Goal: Task Accomplishment & Management: Manage account settings

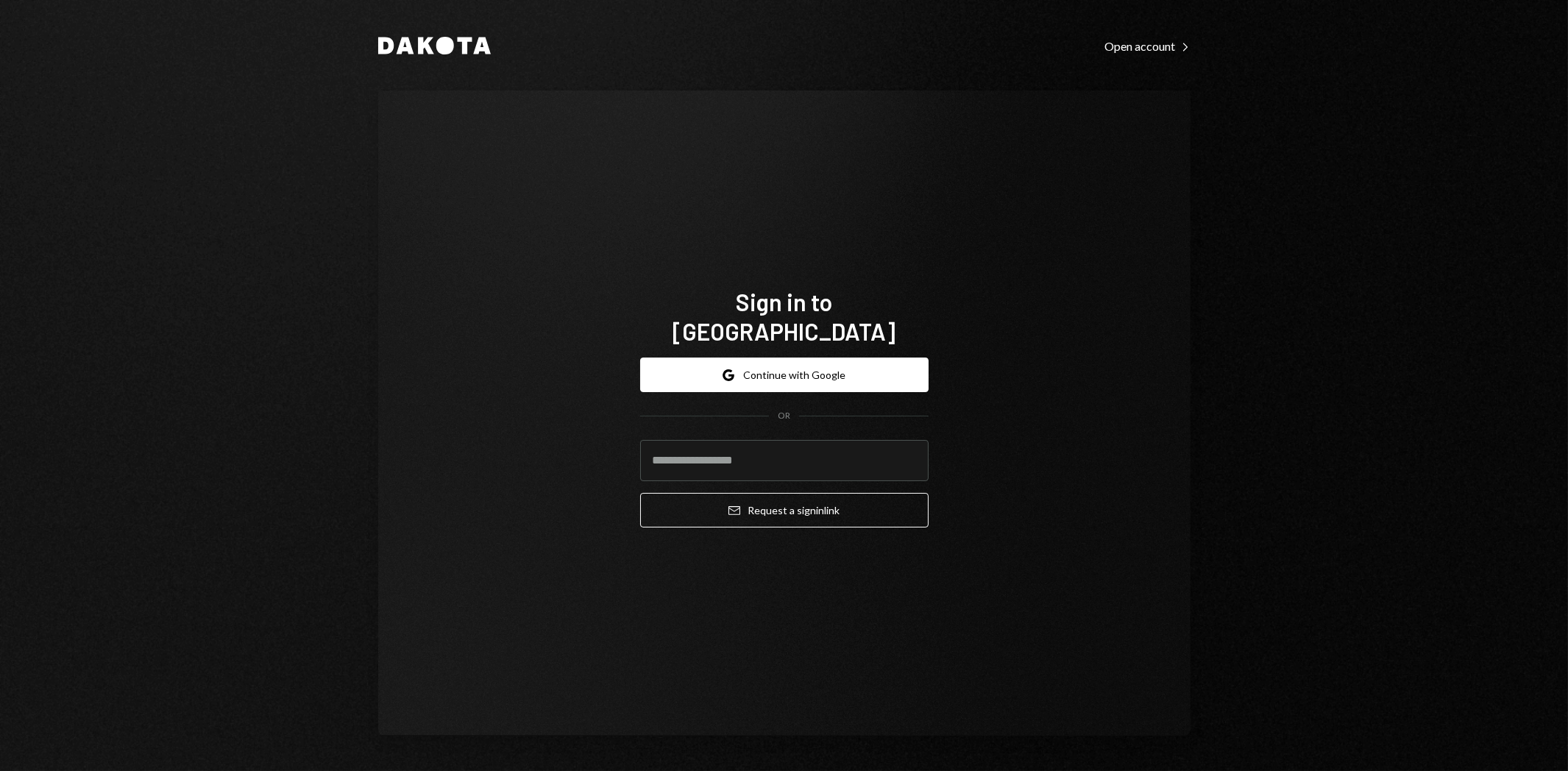
type input "**********"
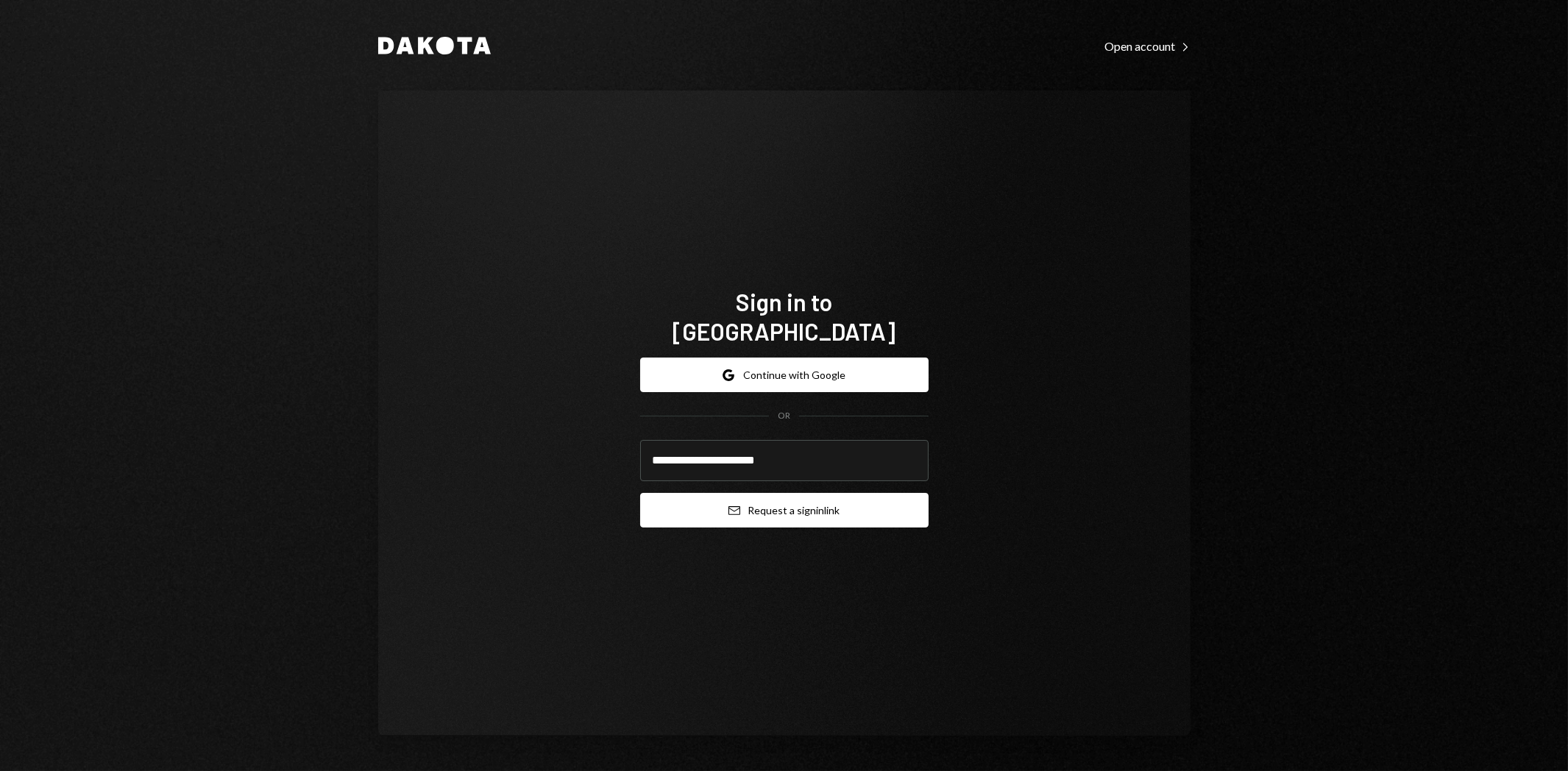
click at [810, 508] on button "Email Request a sign in link" at bounding box center [784, 510] width 289 height 34
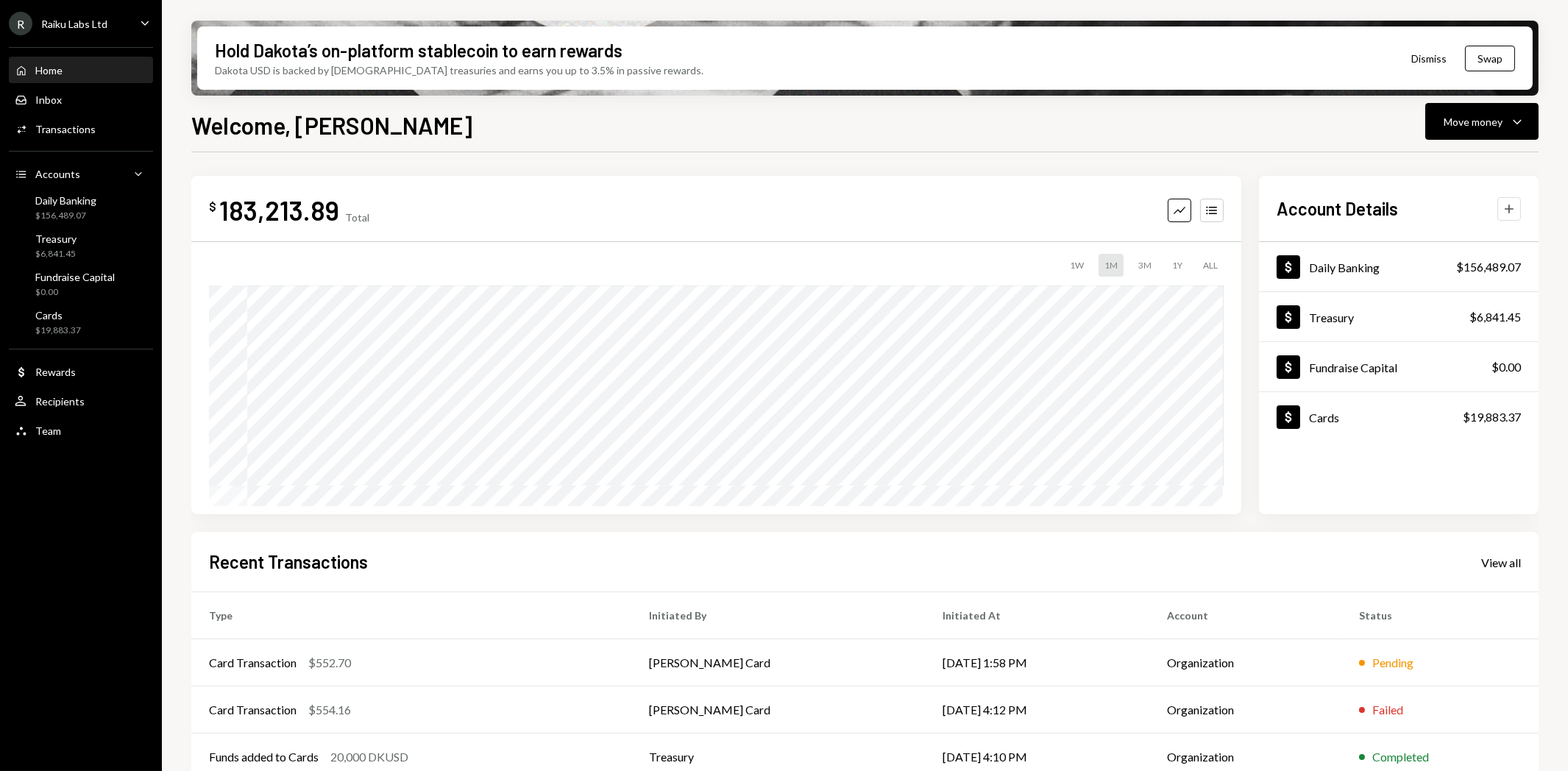
click at [1515, 203] on icon "Plus" at bounding box center [1509, 209] width 14 height 14
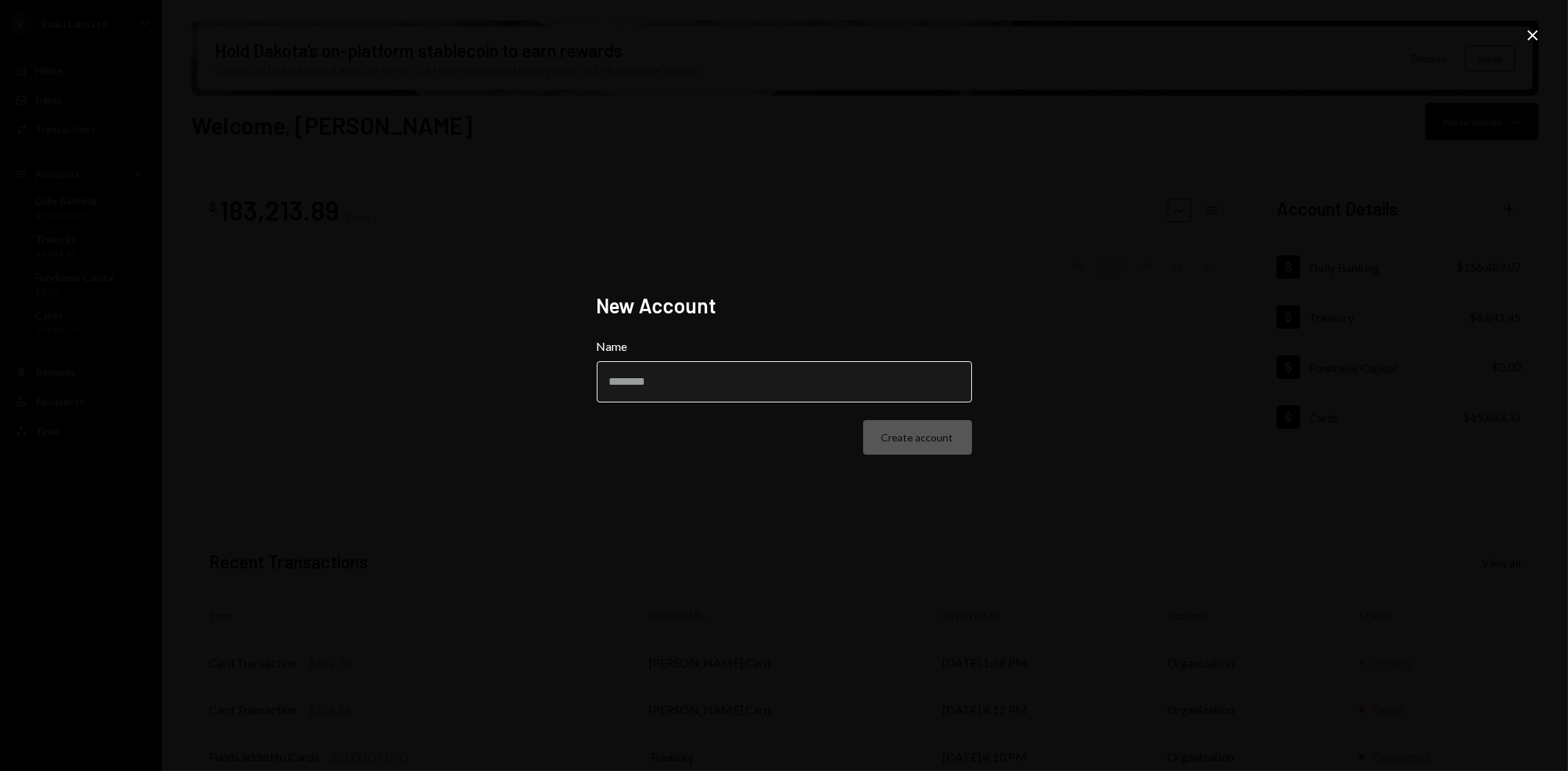
click at [731, 388] on input "Name" at bounding box center [784, 381] width 376 height 41
click at [1532, 27] on icon "Close" at bounding box center [1533, 35] width 18 height 18
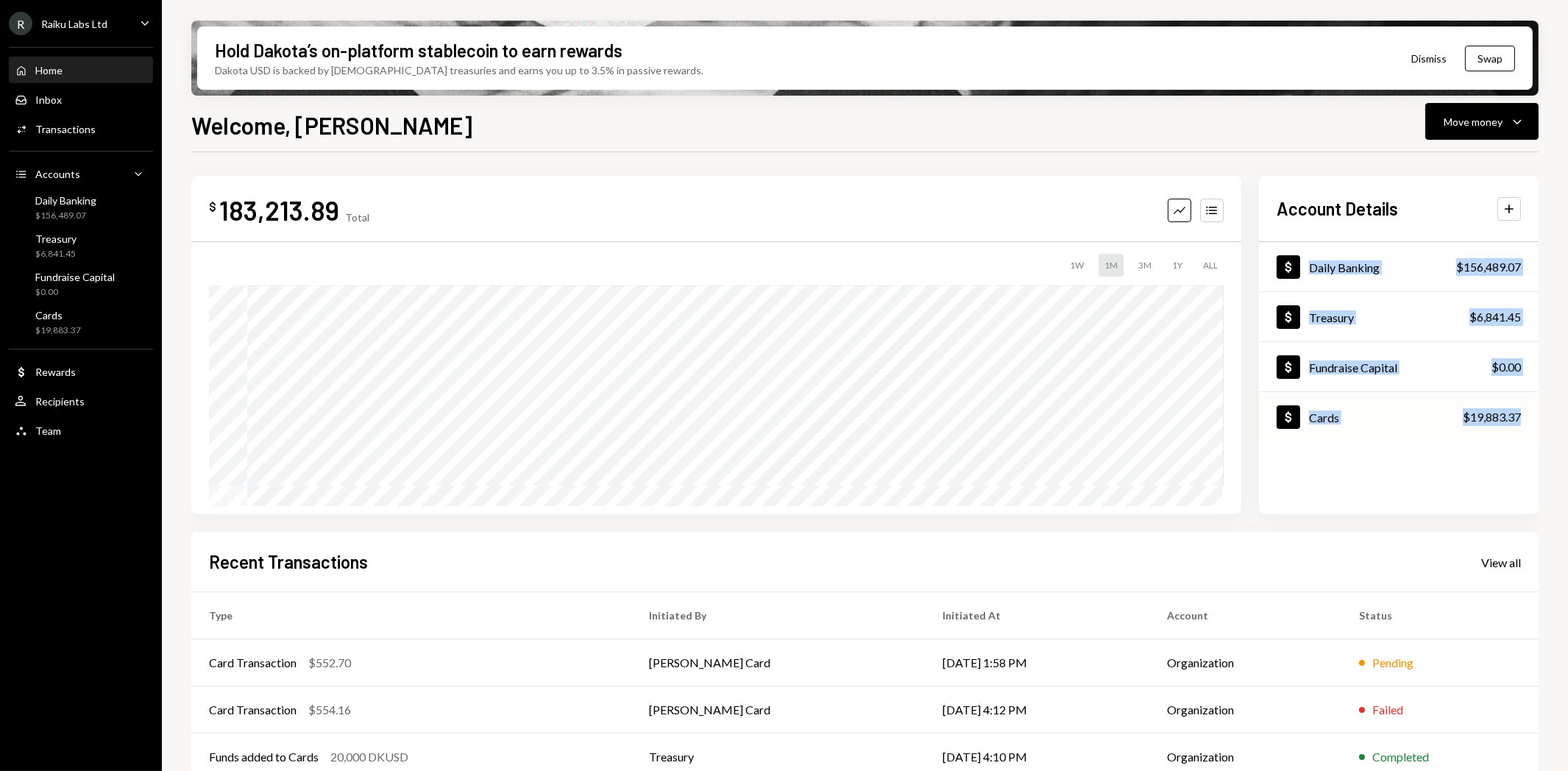
drag, startPoint x: 1254, startPoint y: 241, endPoint x: 1534, endPoint y: 403, distance: 323.5
click at [1534, 403] on div "$ 183,213.89 Total Graph Accounts 1W 1M 3M 1Y ALL Account Details Plus Dollar D…" at bounding box center [865, 345] width 1348 height 338
copy div "Daily Banking $156,489.07 Dollar Treasury $6,841.45 Dollar Fundraise Capital $0…"
click at [85, 25] on div "Raiku Labs Ltd" at bounding box center [73, 24] width 66 height 12
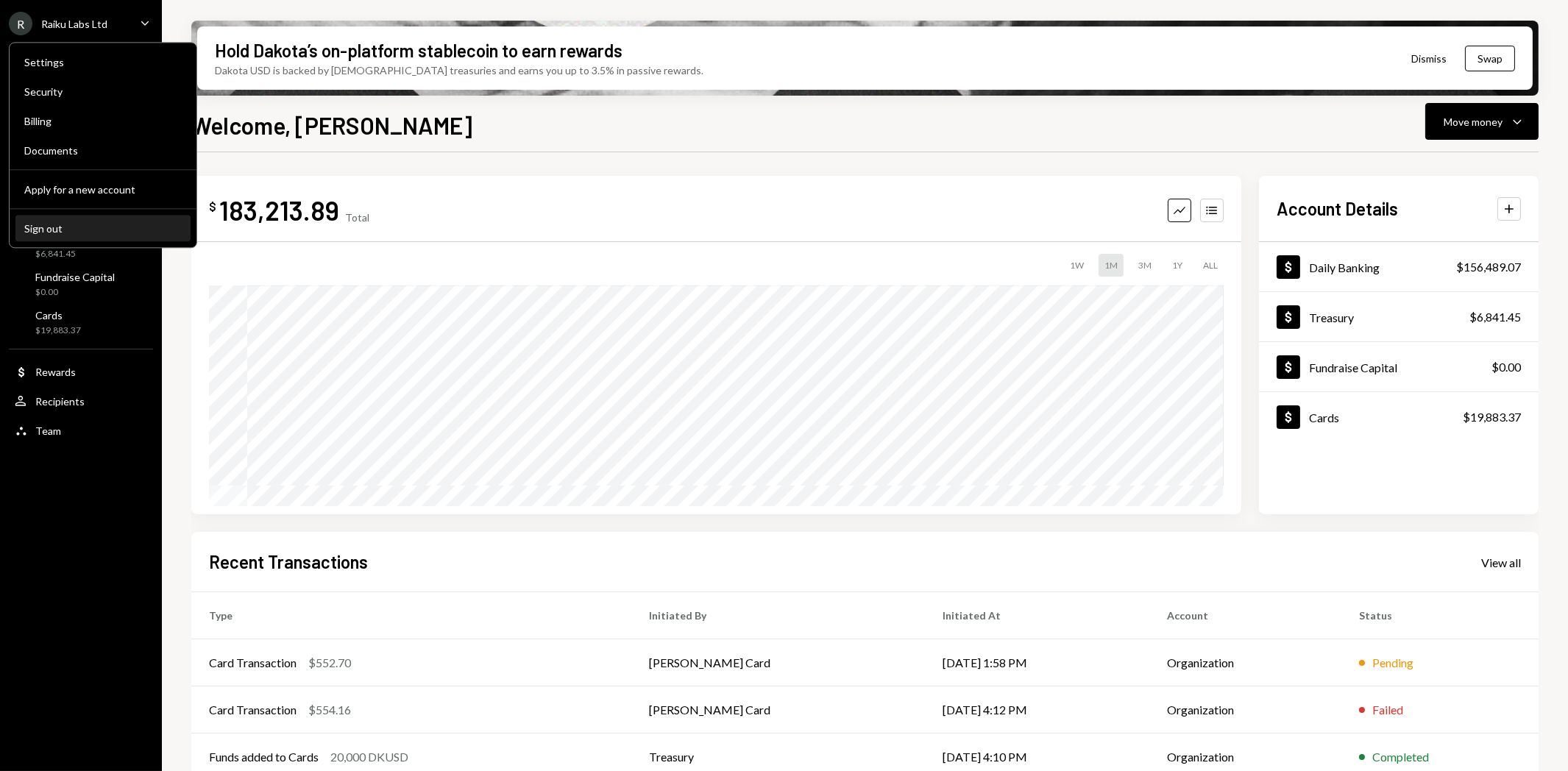
click at [49, 227] on div "Sign out" at bounding box center [102, 228] width 157 height 12
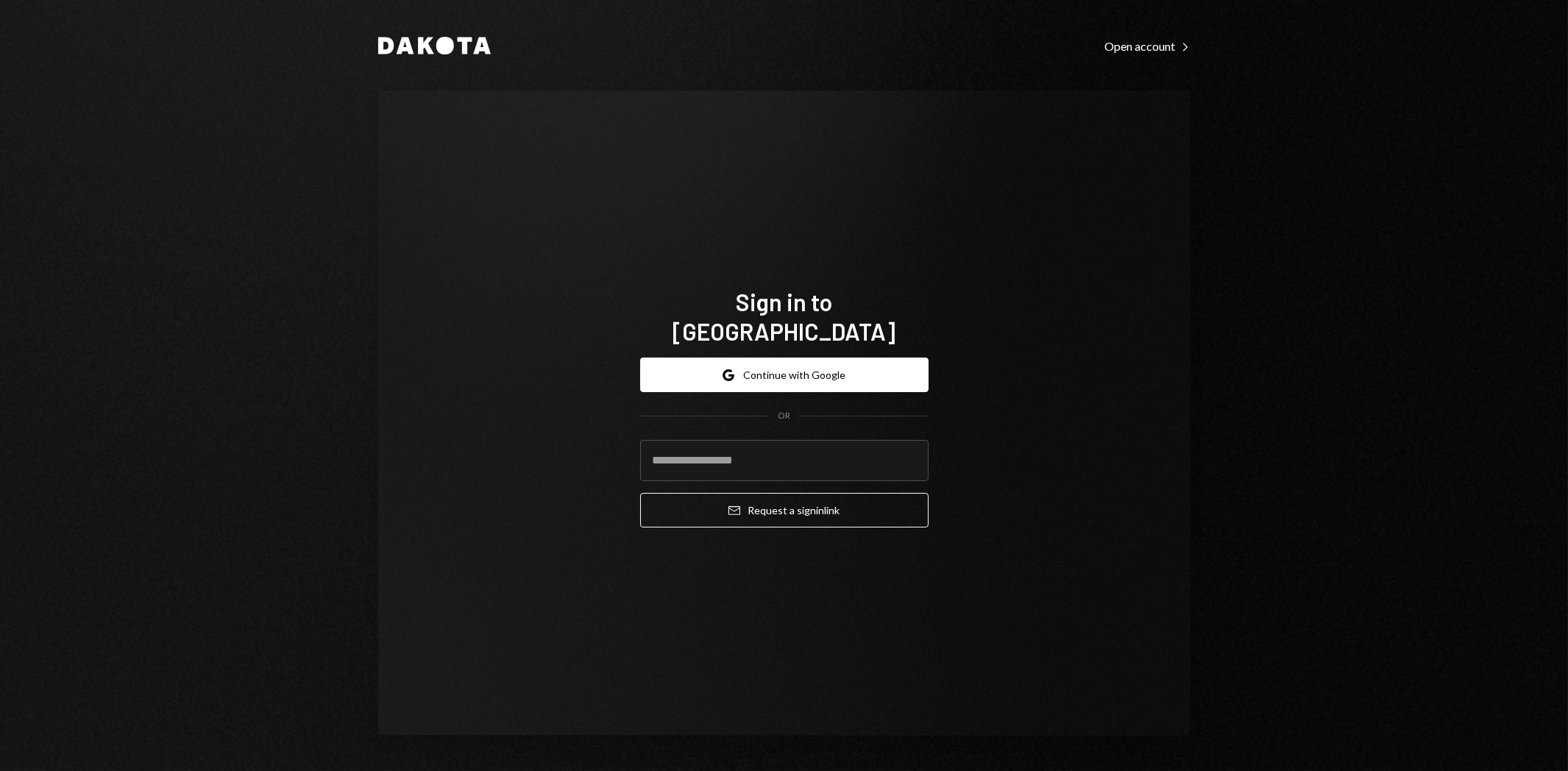
type input "**********"
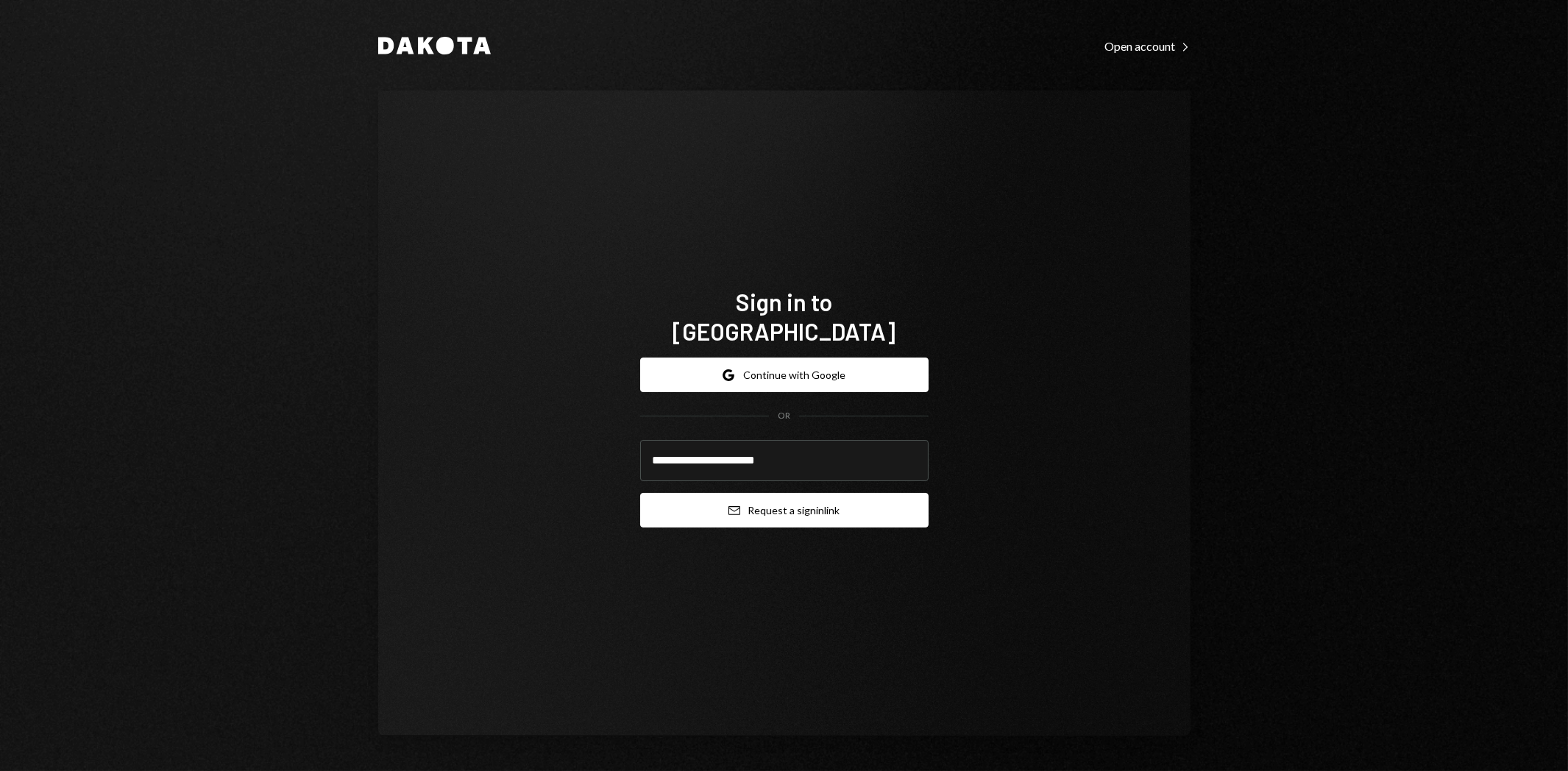
click at [841, 497] on button "Email Request a sign in link" at bounding box center [784, 510] width 289 height 34
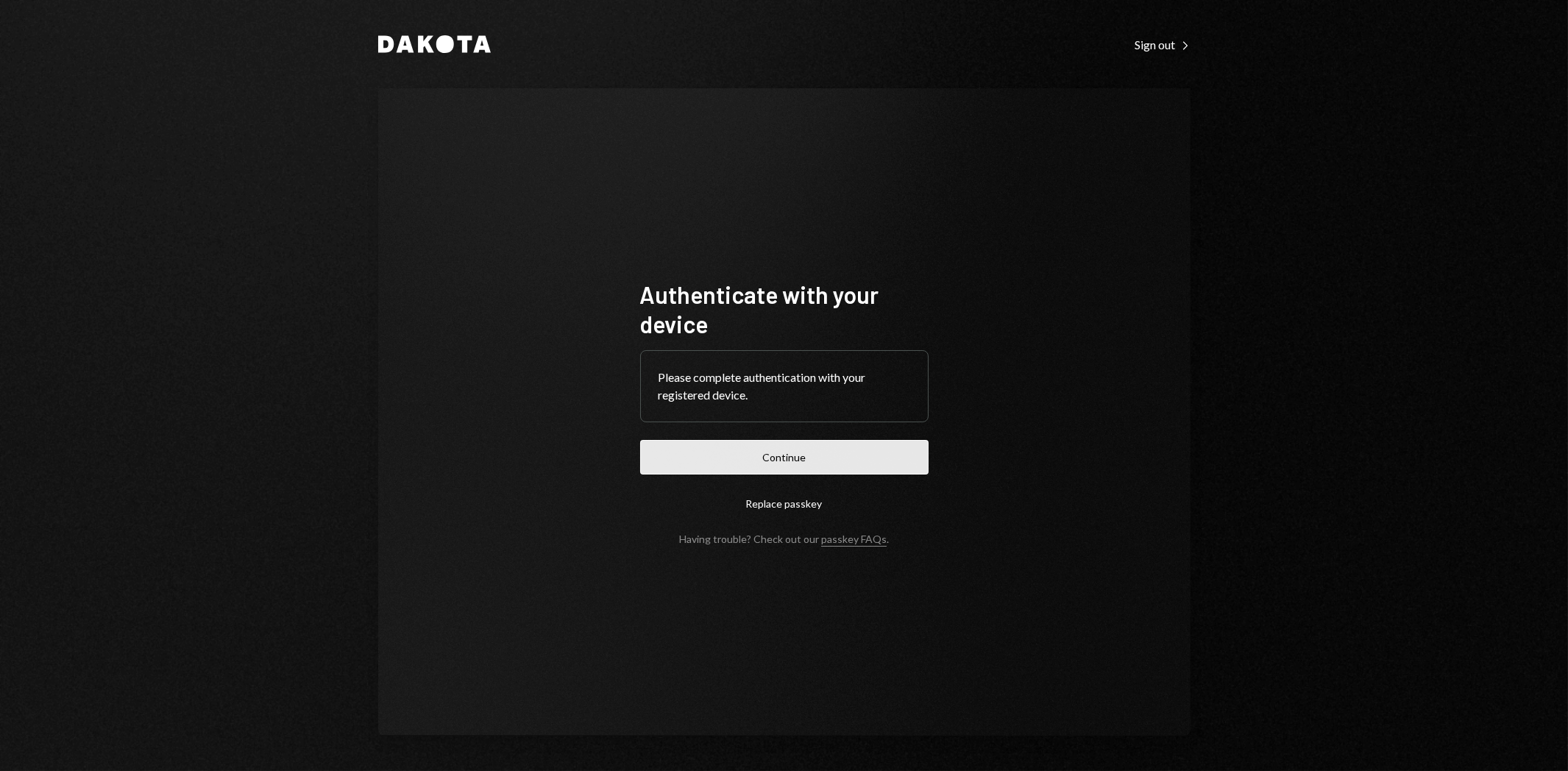
click at [885, 469] on button "Continue" at bounding box center [784, 457] width 289 height 34
